Goal: Transaction & Acquisition: Purchase product/service

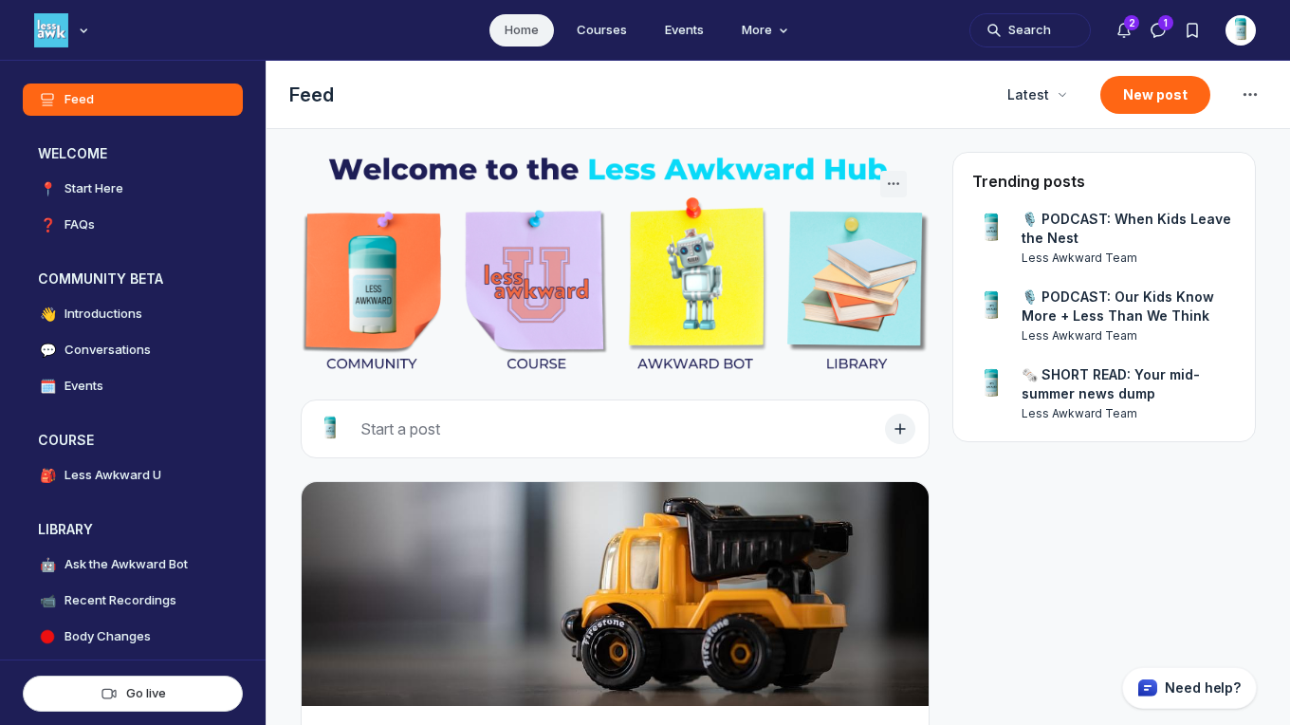
scroll to position [5090, 3633]
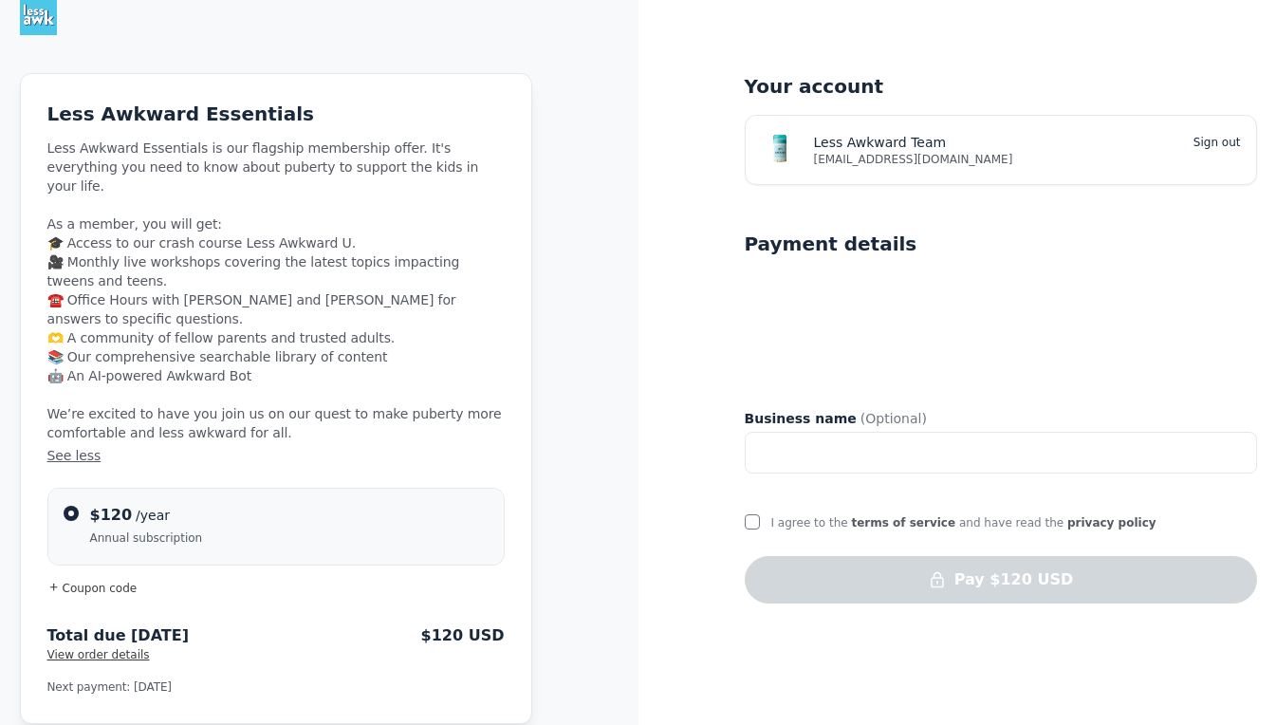
scroll to position [28, 0]
